Goal: Task Accomplishment & Management: Manage account settings

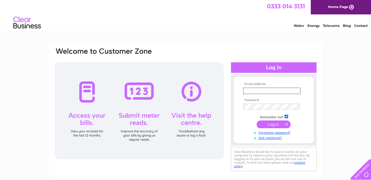
click at [268, 89] on input "text" at bounding box center [272, 90] width 58 height 7
type input "[PERSON_NAME][EMAIL_ADDRESS][PERSON_NAME][DOMAIN_NAME]"
click at [273, 124] on input "submit" at bounding box center [274, 124] width 34 height 8
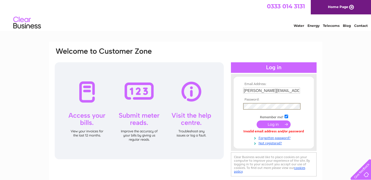
click at [271, 123] on input "submit" at bounding box center [274, 124] width 34 height 8
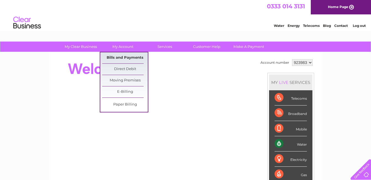
click at [128, 52] on link "Bills and Payments" at bounding box center [125, 57] width 46 height 11
click at [129, 56] on link "Bills and Payments" at bounding box center [125, 57] width 46 height 11
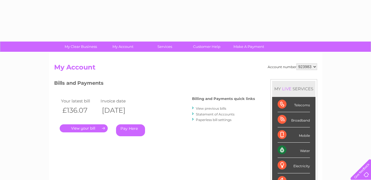
click at [92, 130] on link "." at bounding box center [84, 128] width 48 height 8
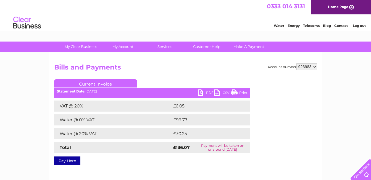
click at [199, 93] on link "PDF" at bounding box center [206, 93] width 17 height 8
click at [200, 93] on link "PDF" at bounding box center [206, 93] width 17 height 8
